Goal: Task Accomplishment & Management: Manage account settings

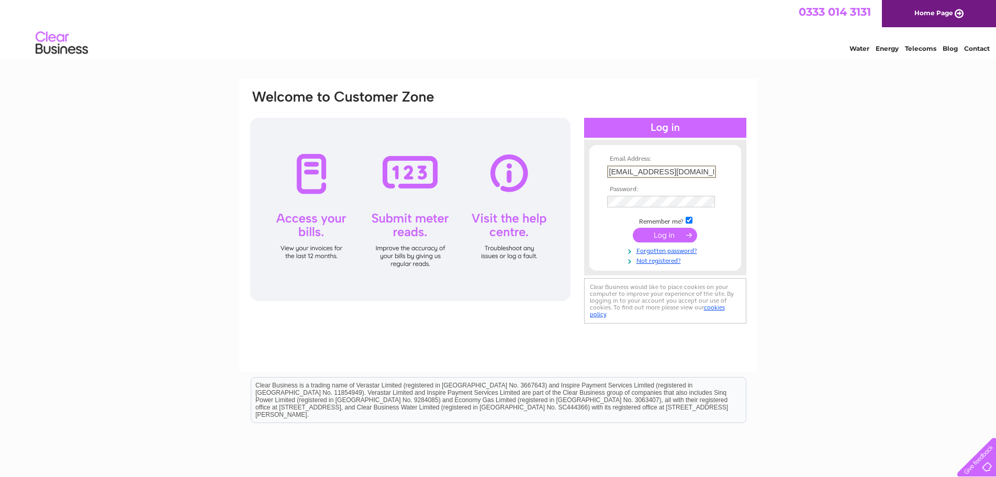
click at [712, 167] on input "s11spaandbeauty@gmail.com" at bounding box center [661, 171] width 109 height 13
type input "[EMAIL_ADDRESS][DOMAIN_NAME]"
click at [671, 231] on input "submit" at bounding box center [665, 234] width 64 height 15
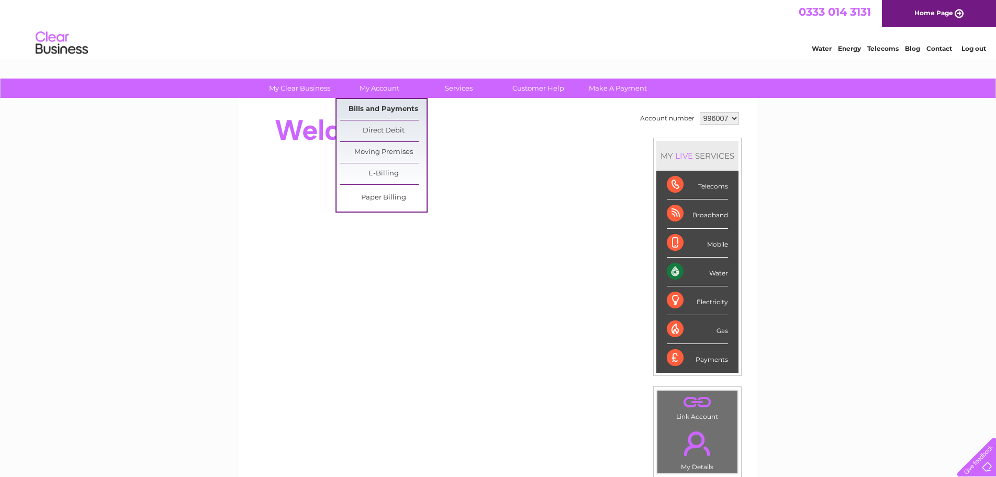
click at [385, 105] on link "Bills and Payments" at bounding box center [383, 109] width 86 height 21
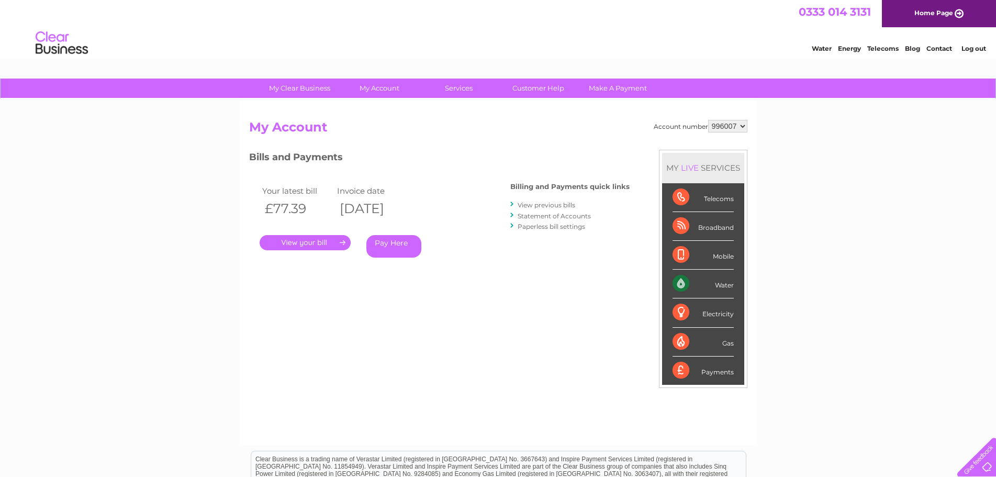
click at [303, 246] on link "." at bounding box center [305, 242] width 91 height 15
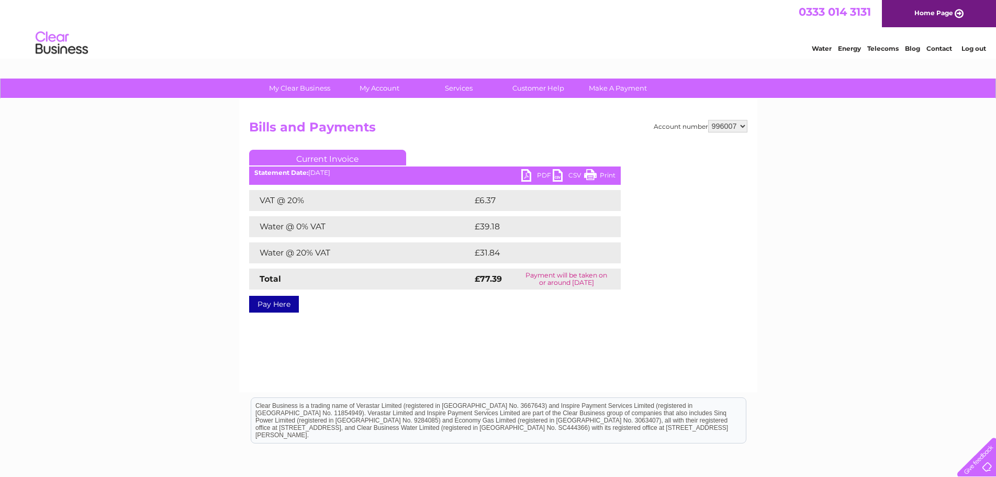
click at [528, 173] on link "PDF" at bounding box center [536, 176] width 31 height 15
click at [974, 52] on li "Log out" at bounding box center [974, 48] width 31 height 13
click at [975, 45] on link "Log out" at bounding box center [974, 48] width 25 height 8
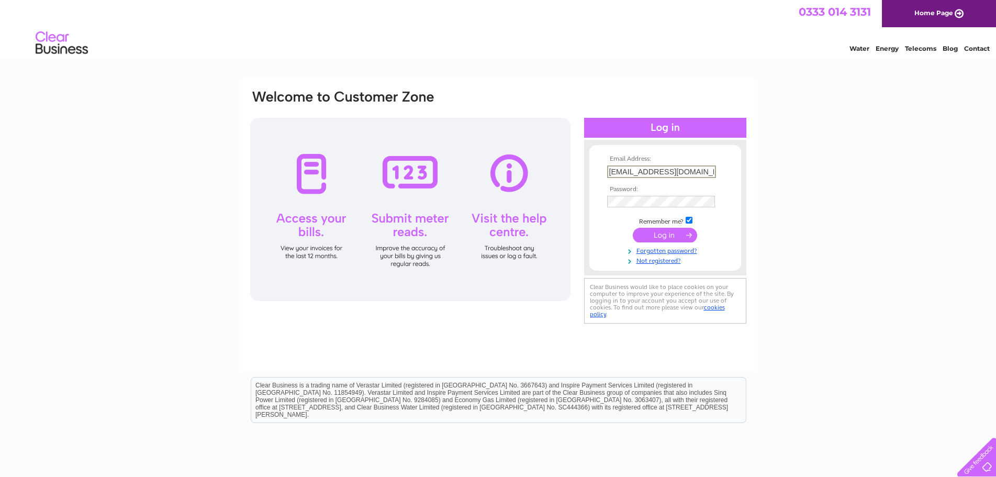
click at [704, 172] on input "markyelland1@gmail.com" at bounding box center [661, 171] width 109 height 13
type input "sopas.beautyeg@gmail.com"
click at [663, 236] on input "submit" at bounding box center [665, 234] width 64 height 15
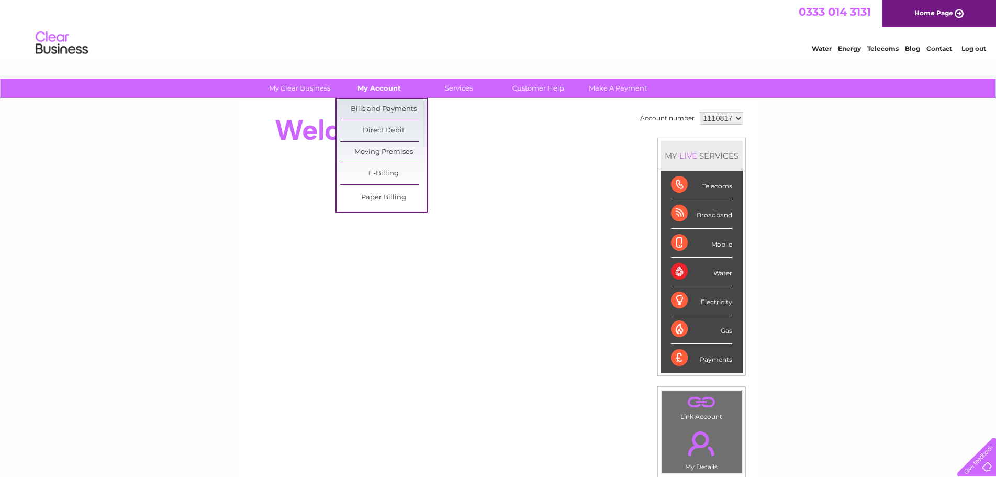
click at [360, 82] on link "My Account" at bounding box center [379, 88] width 86 height 19
click at [368, 112] on link "Bills and Payments" at bounding box center [383, 109] width 86 height 21
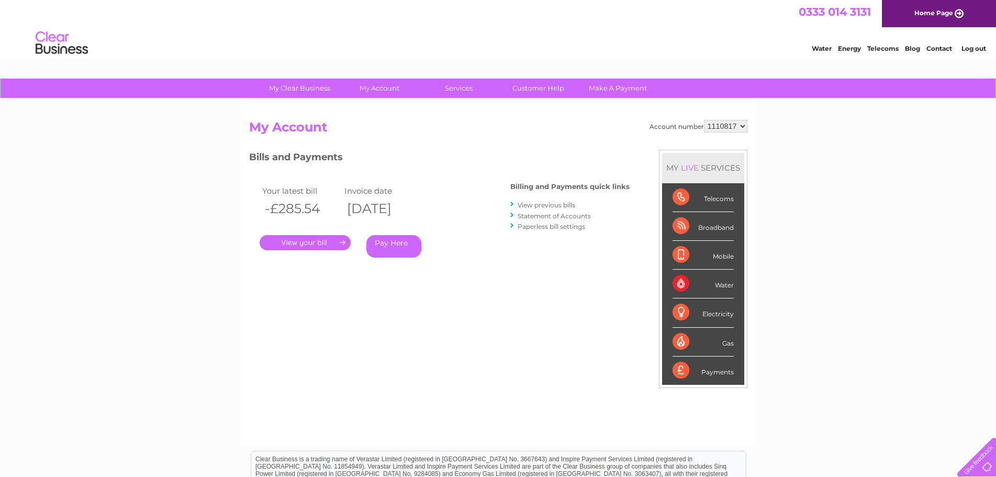
click at [316, 247] on link "." at bounding box center [305, 242] width 91 height 15
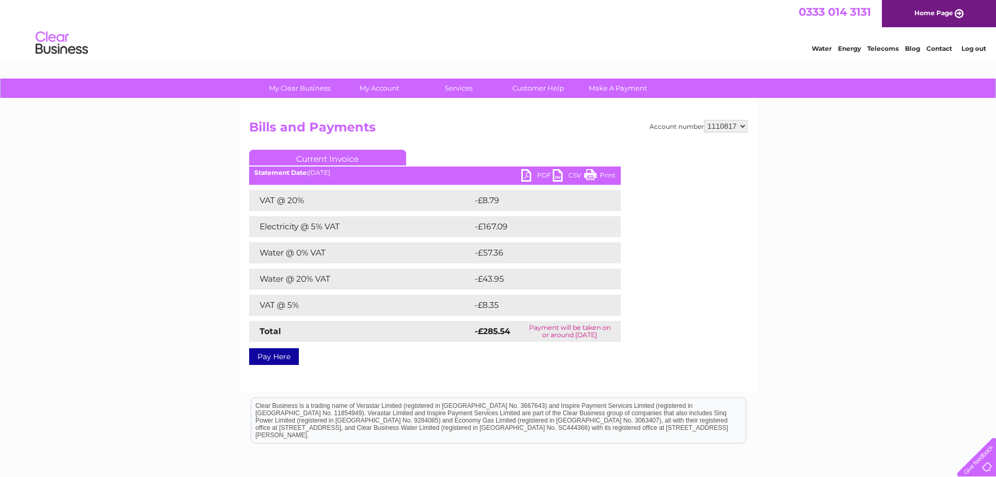
click at [524, 174] on link "PDF" at bounding box center [536, 176] width 31 height 15
